Goal: Task Accomplishment & Management: Manage account settings

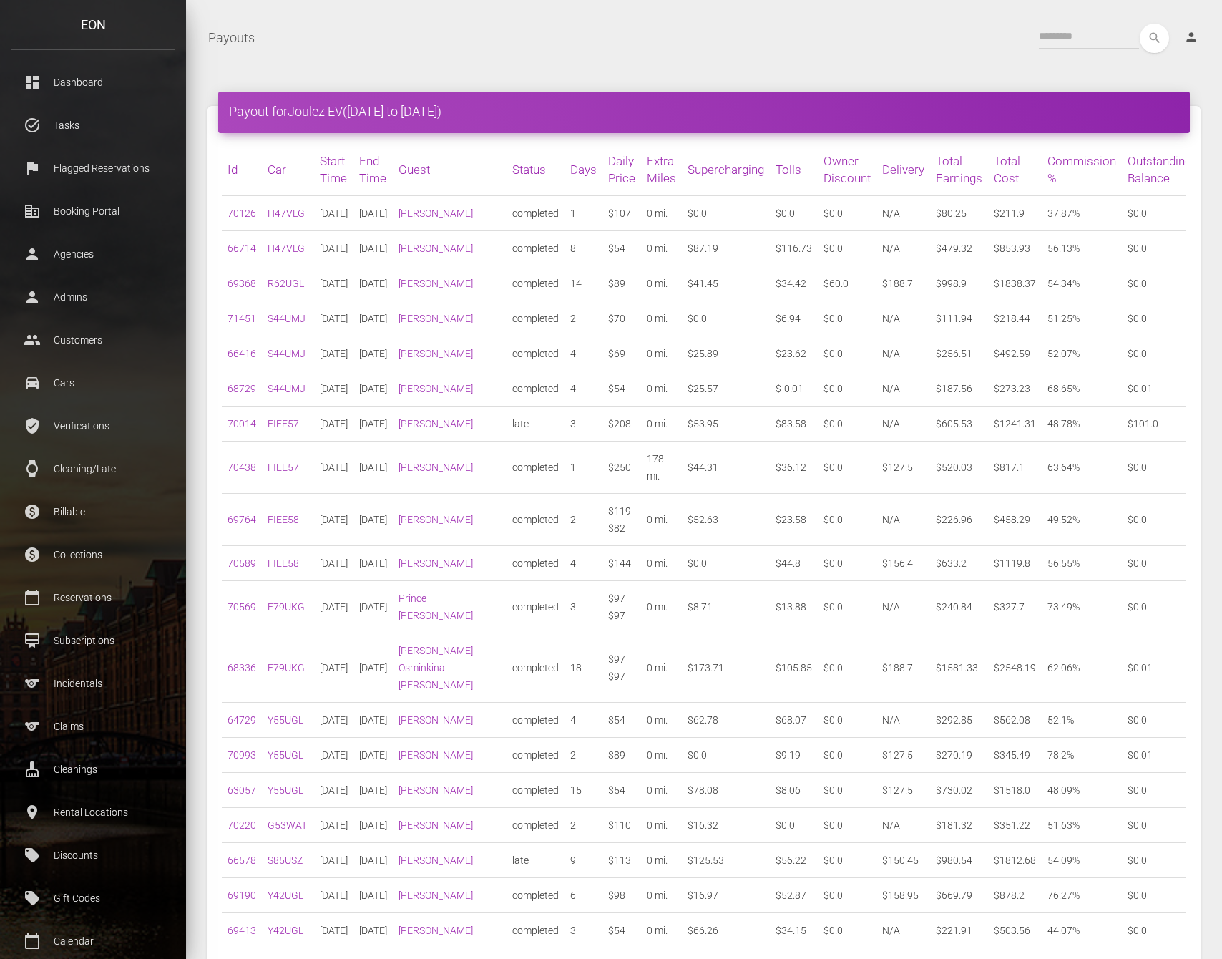
click at [744, 330] on td "$0.0" at bounding box center [726, 318] width 88 height 35
click at [105, 292] on p "Admins" at bounding box center [92, 296] width 143 height 21
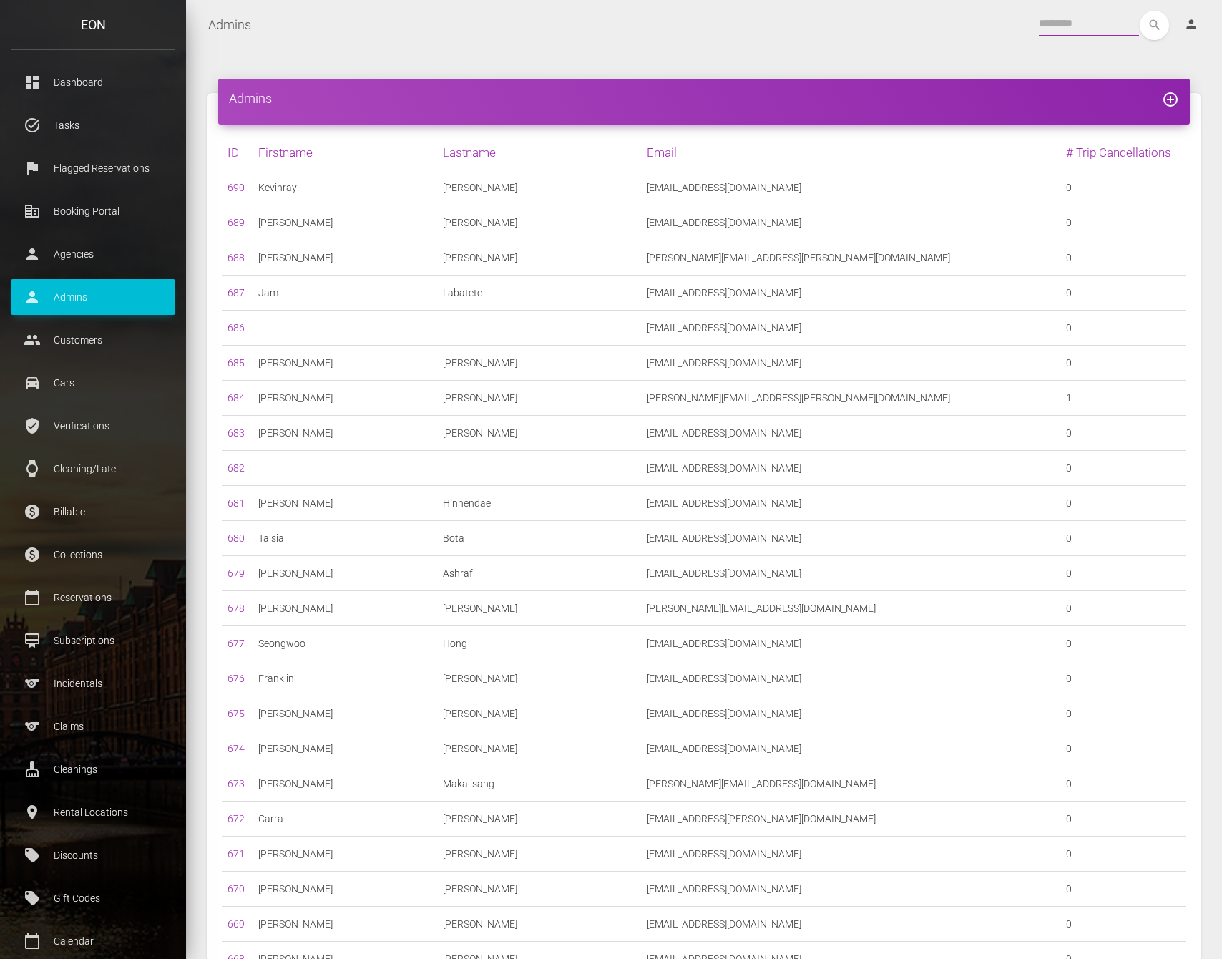
click at [1048, 24] on input "text" at bounding box center [1089, 24] width 100 height 26
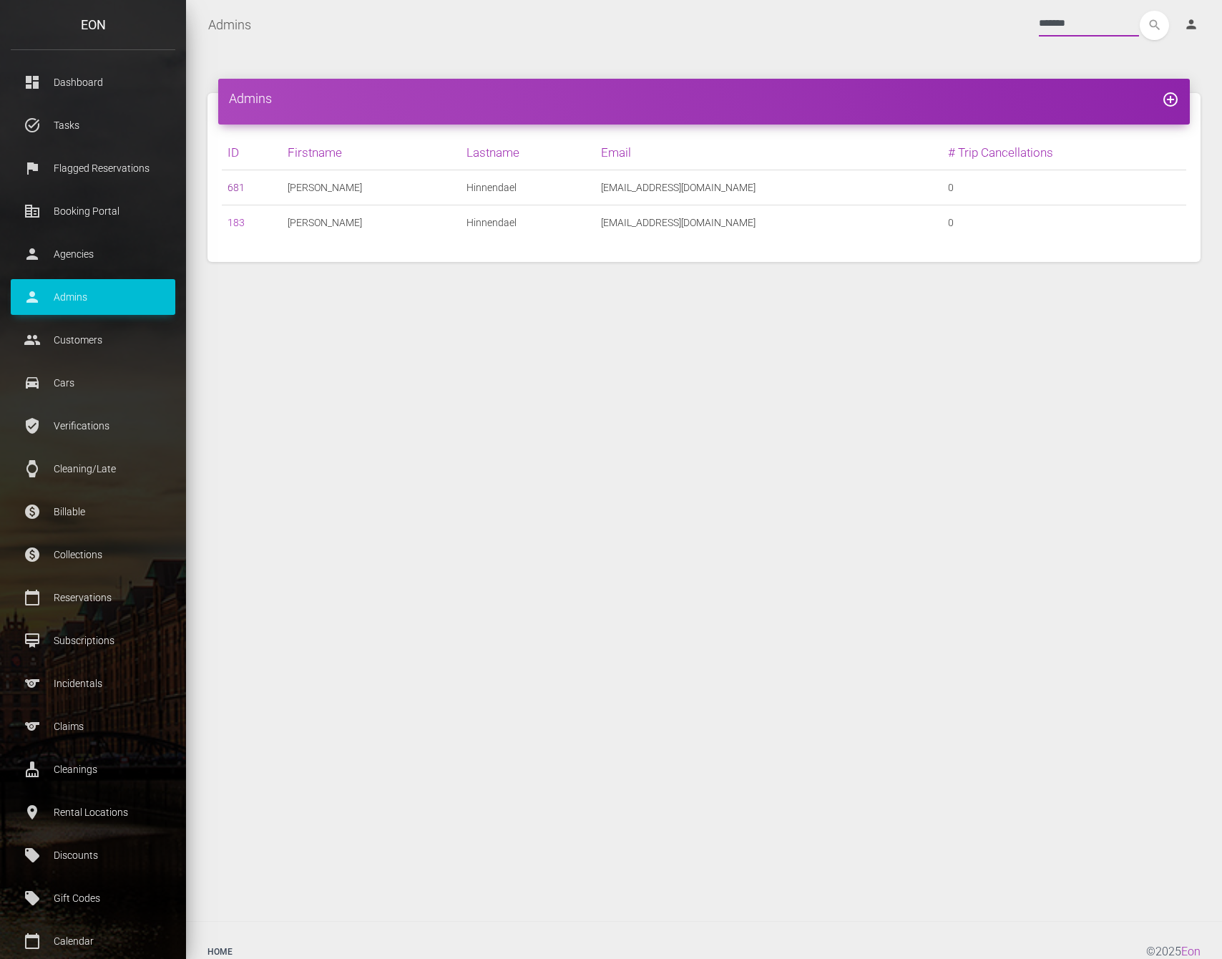
type input "*******"
click at [235, 187] on link "681" at bounding box center [236, 187] width 17 height 11
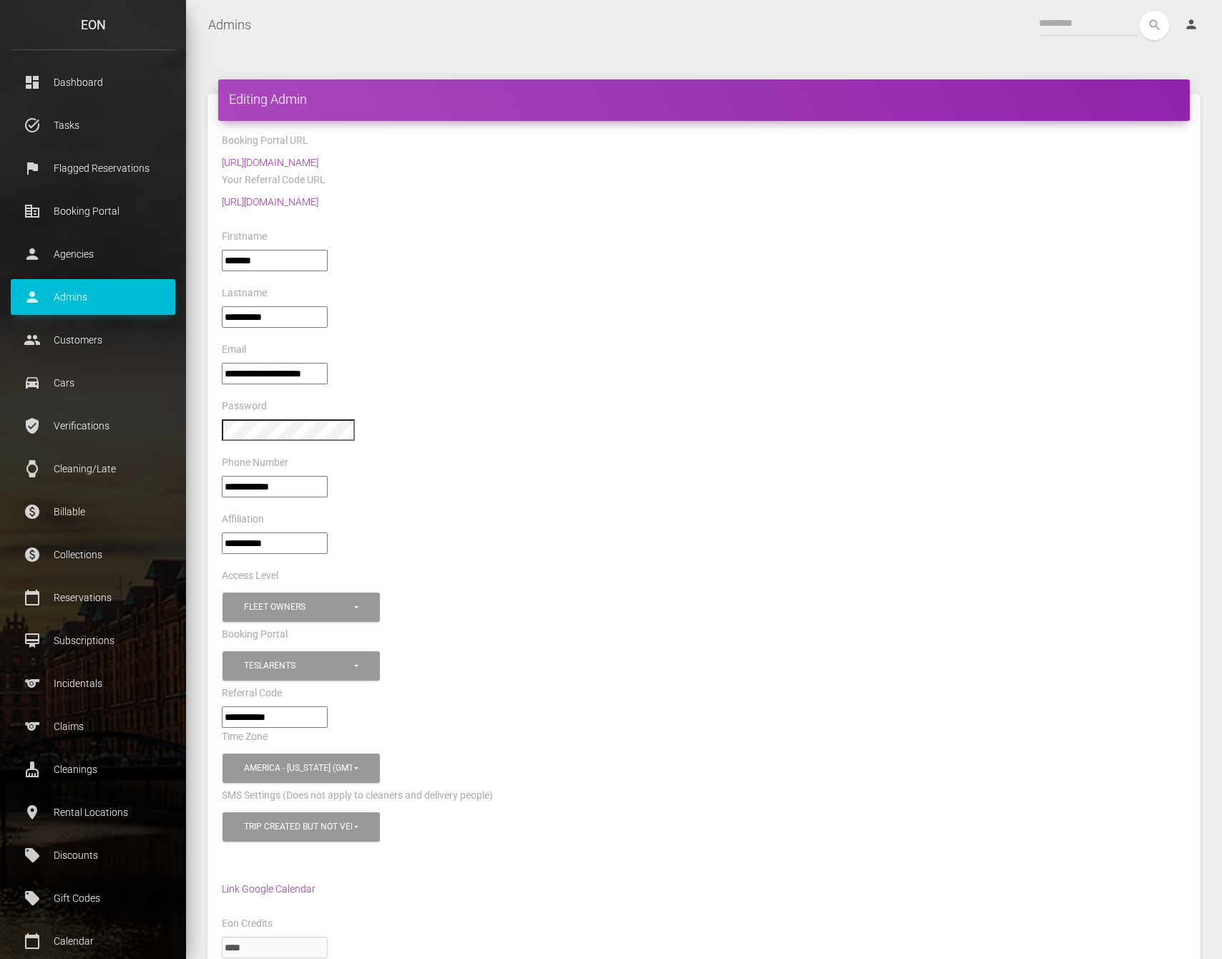
select select "*"
click at [666, 245] on div "Firstname" at bounding box center [704, 239] width 986 height 22
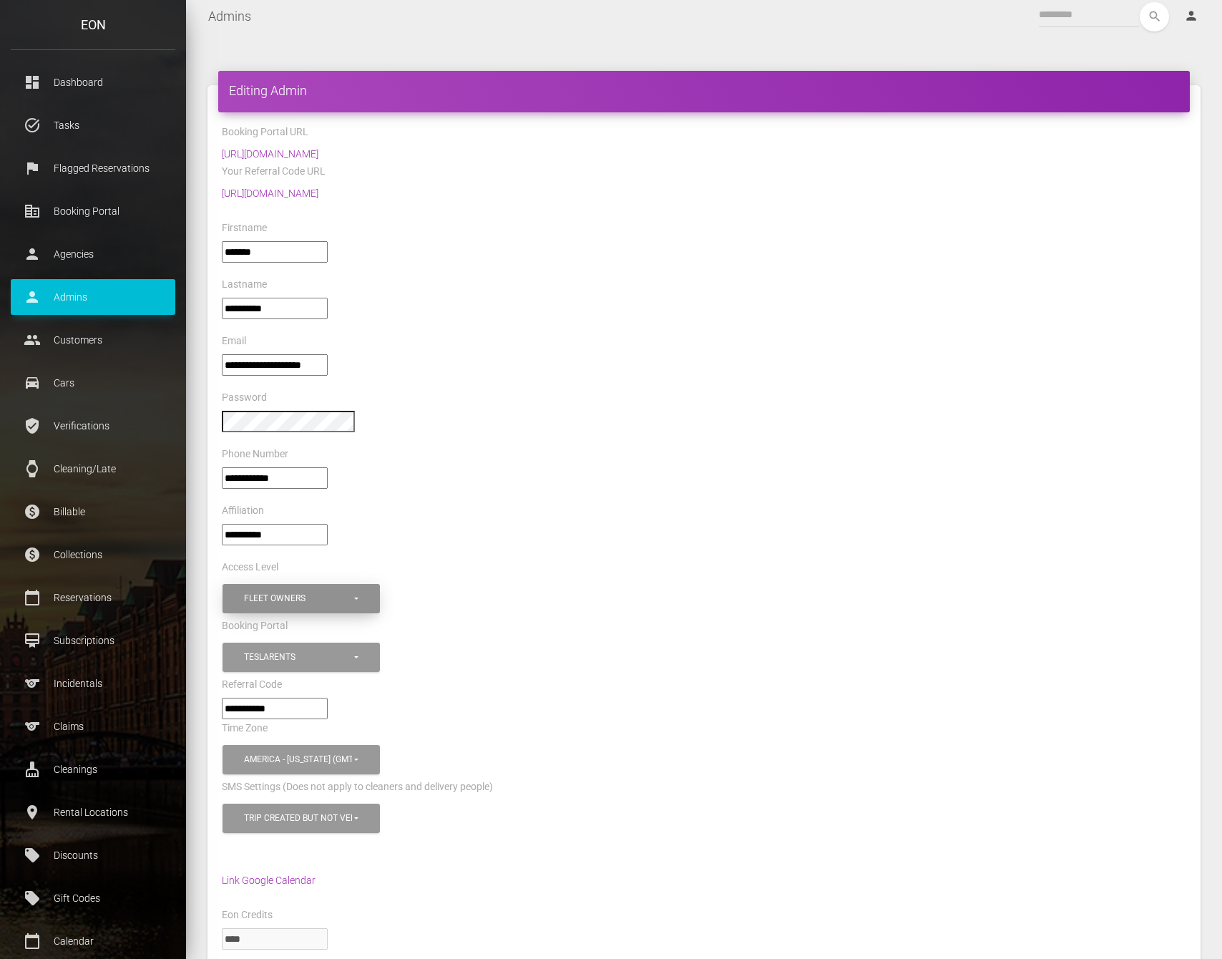
click at [324, 599] on button "Fleet Owners" at bounding box center [301, 598] width 157 height 29
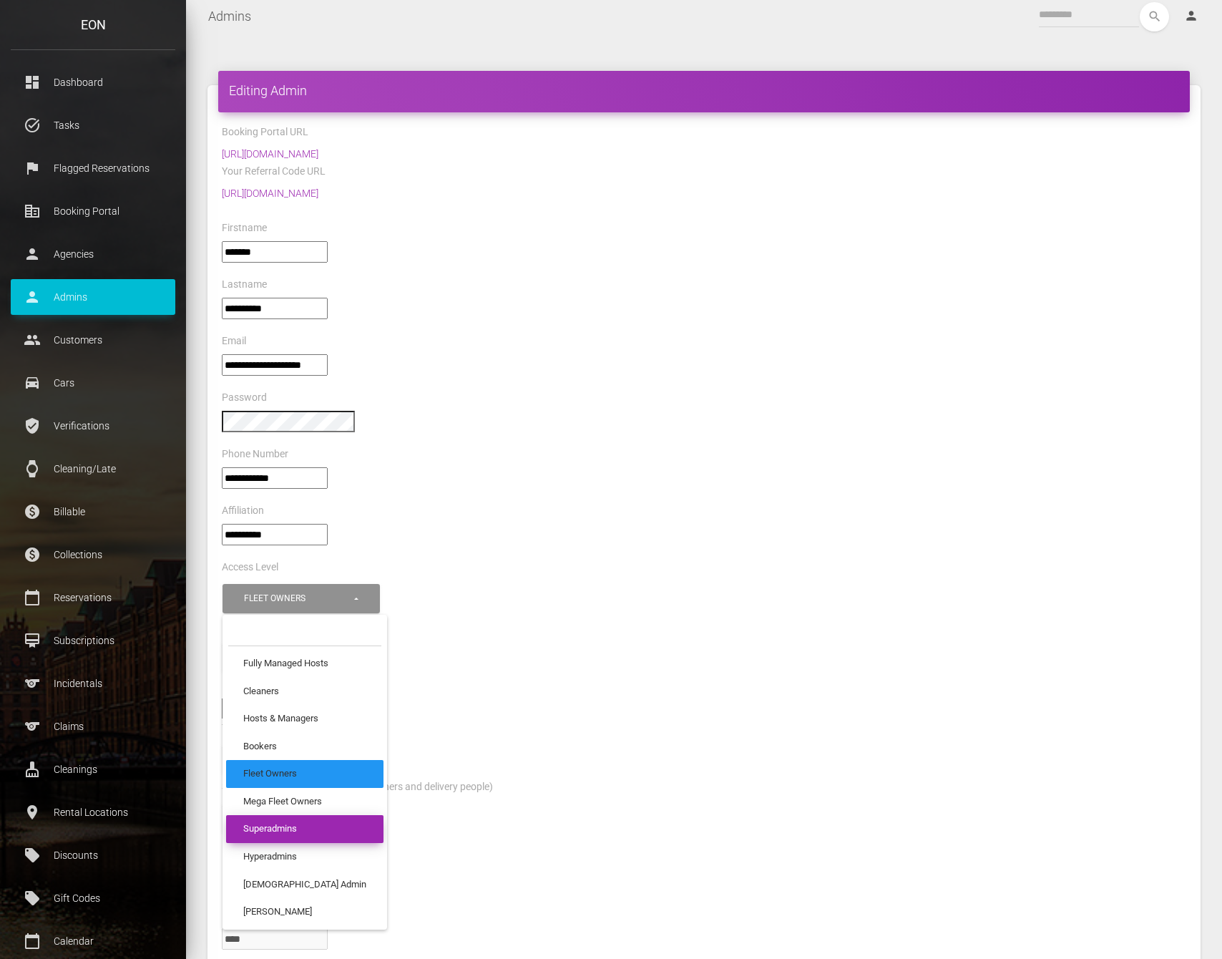
click at [324, 823] on link "Superadmins" at bounding box center [304, 829] width 157 height 28
select select "*"
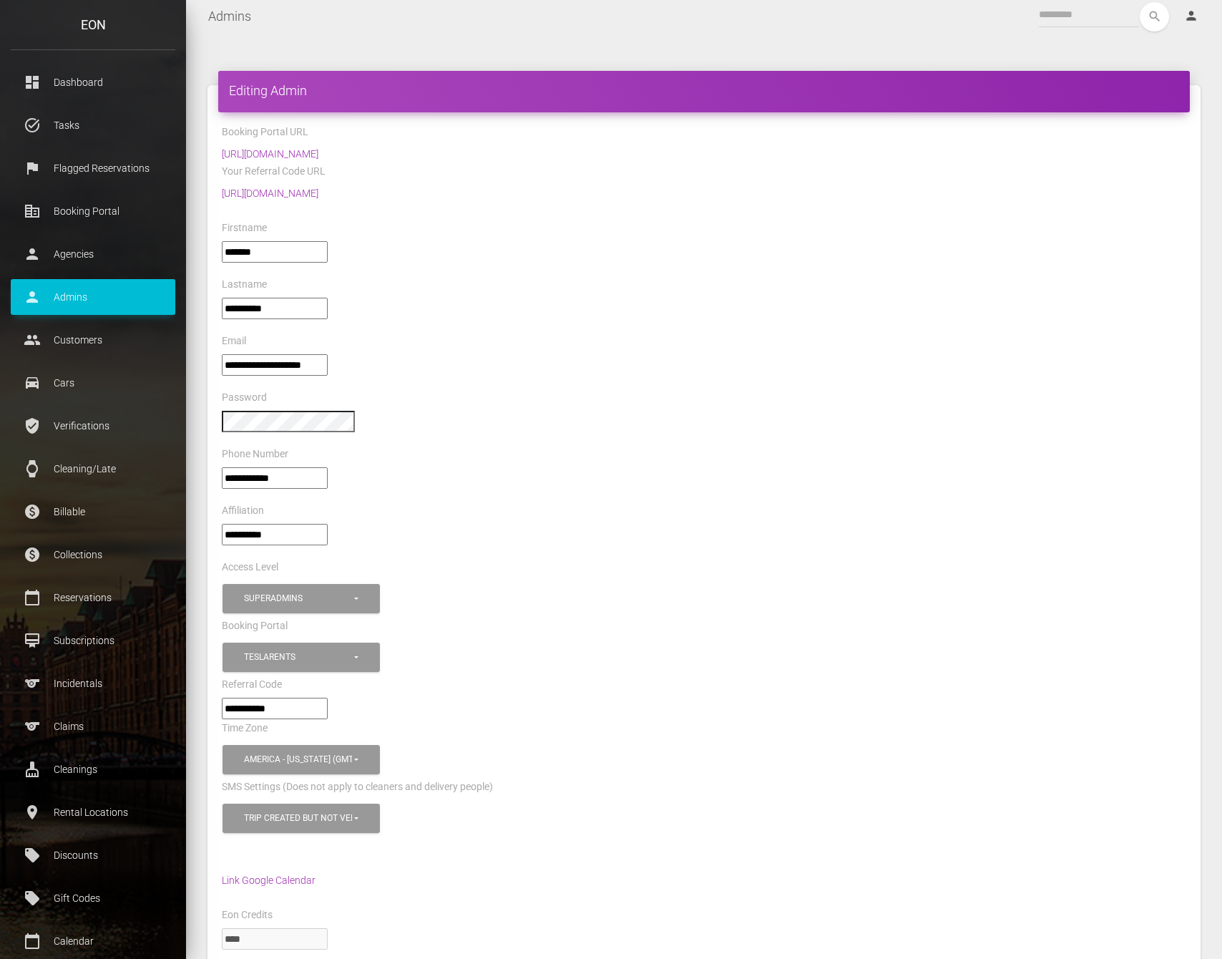
click at [509, 621] on div "Booking Portal" at bounding box center [704, 628] width 986 height 22
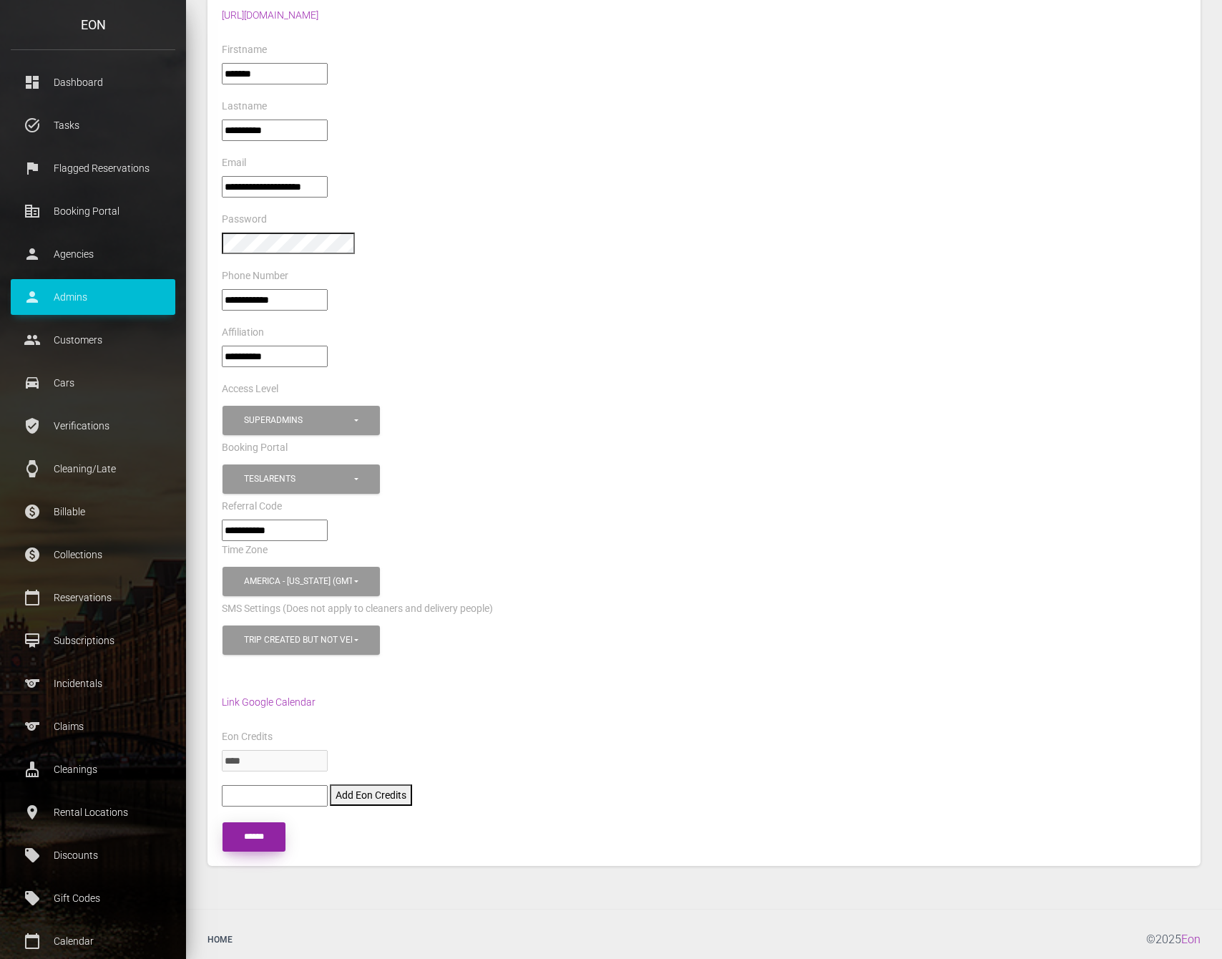
click at [265, 830] on input "******" at bounding box center [254, 836] width 63 height 29
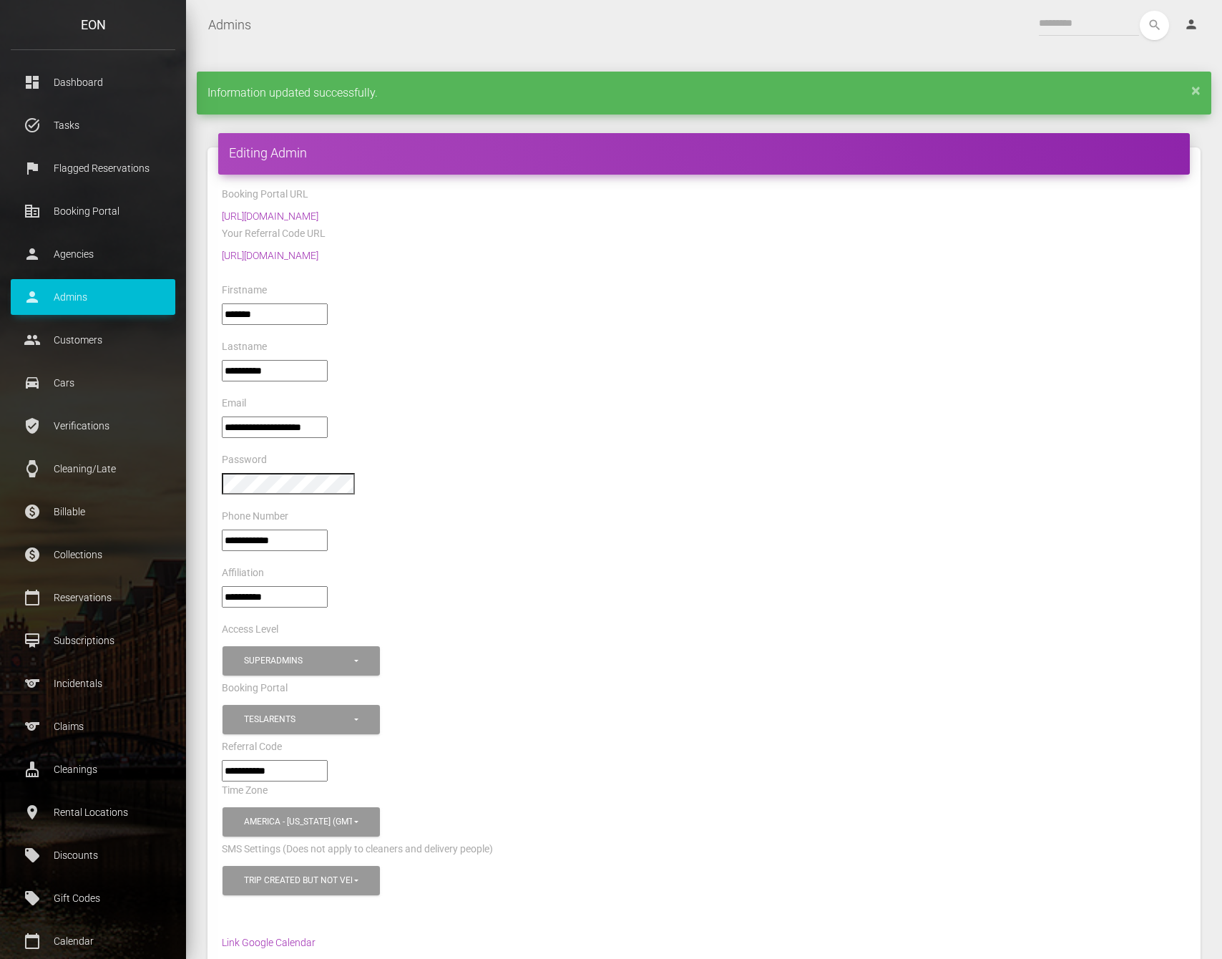
select select "*"
click at [117, 79] on p "Dashboard" at bounding box center [92, 82] width 143 height 21
